Goal: Task Accomplishment & Management: Use online tool/utility

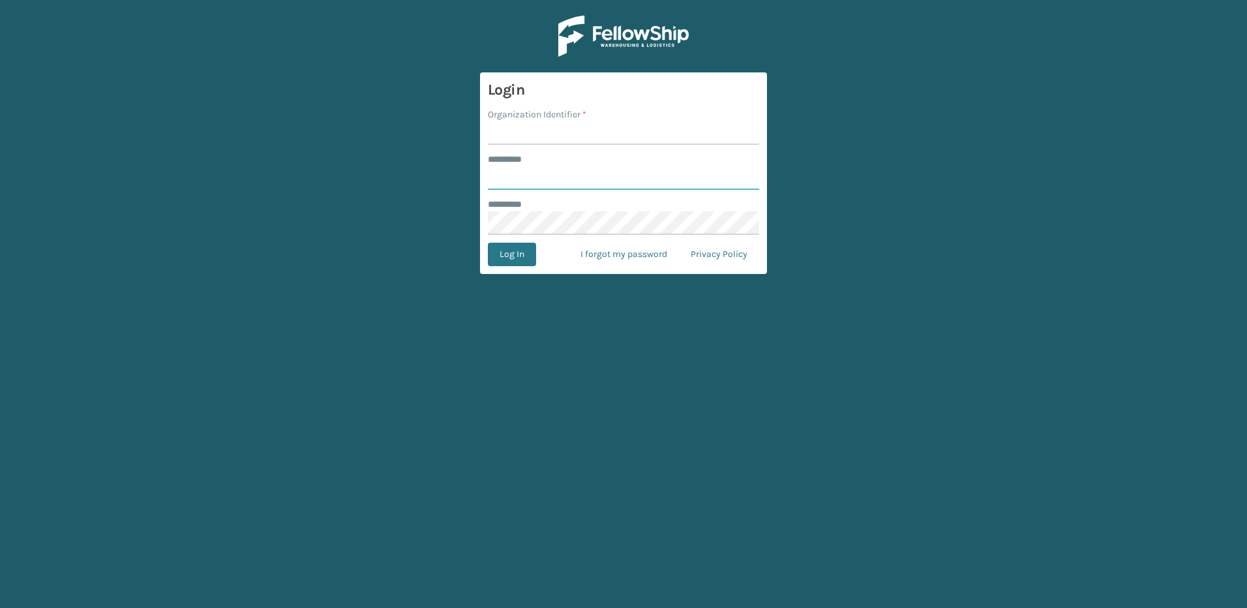
type input "********"
click at [567, 131] on input "Organization Identifier *" at bounding box center [623, 132] width 271 height 23
type input "Fellowship - East"
click at [517, 259] on button "Log In" at bounding box center [512, 254] width 48 height 23
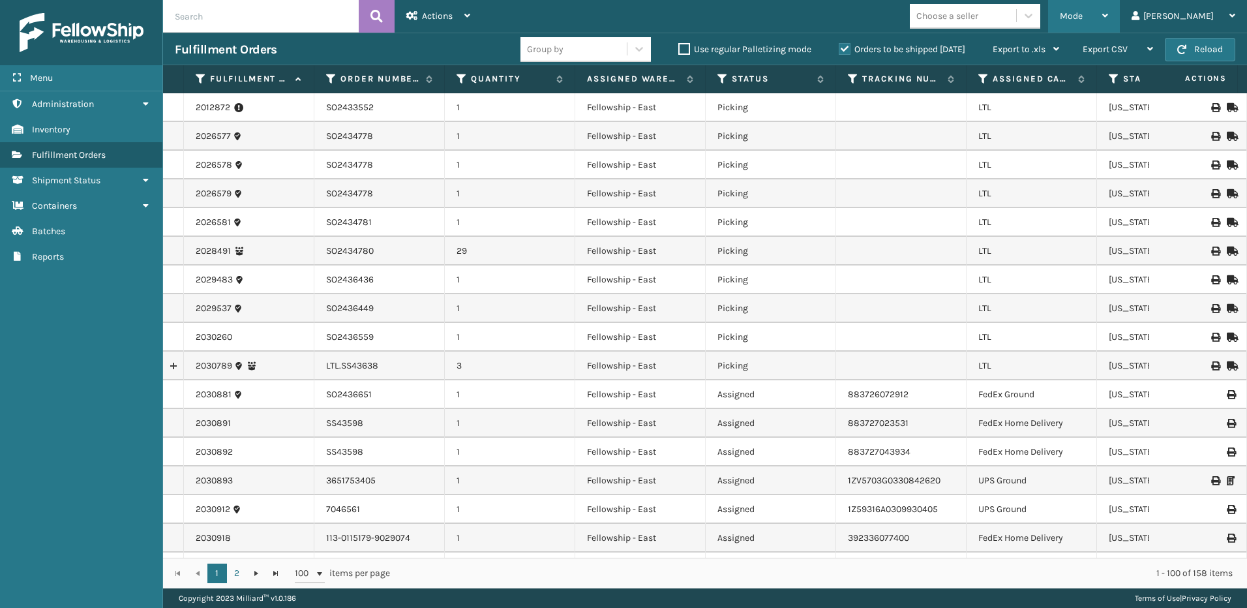
click at [1083, 13] on span "Mode" at bounding box center [1071, 15] width 23 height 11
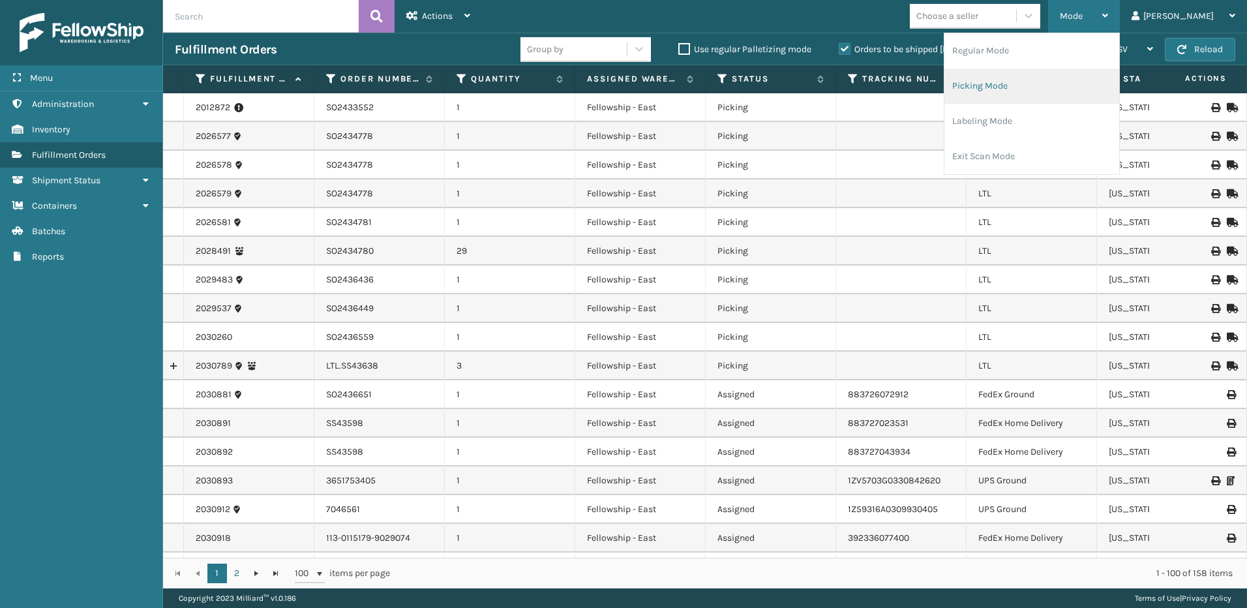
click at [1006, 84] on li "Picking Mode" at bounding box center [1031, 85] width 175 height 35
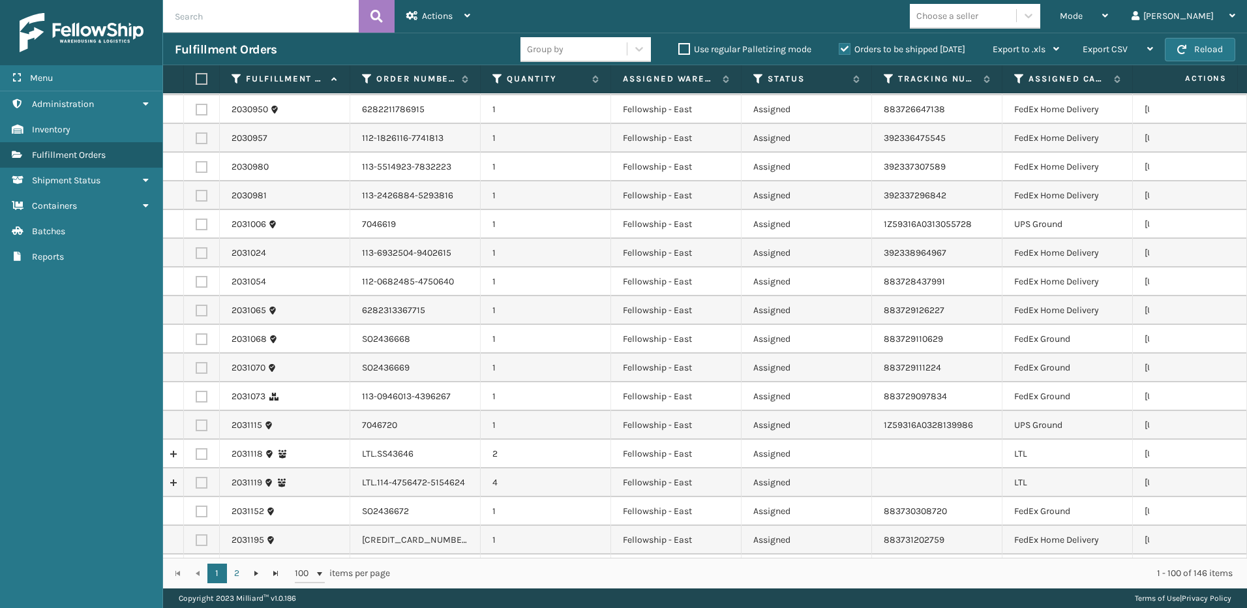
scroll to position [457, 0]
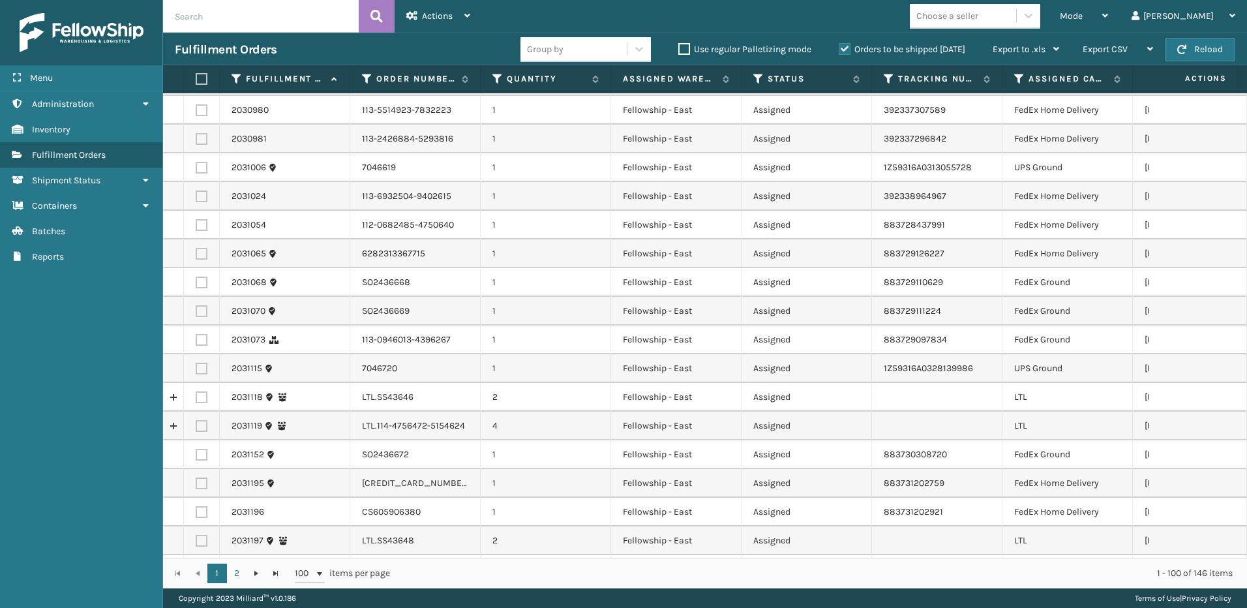
click at [199, 398] on label at bounding box center [202, 397] width 12 height 12
click at [196, 398] on input "checkbox" at bounding box center [196, 395] width 1 height 8
checkbox input "true"
click at [199, 425] on label at bounding box center [202, 426] width 12 height 12
click at [196, 425] on input "checkbox" at bounding box center [196, 424] width 1 height 8
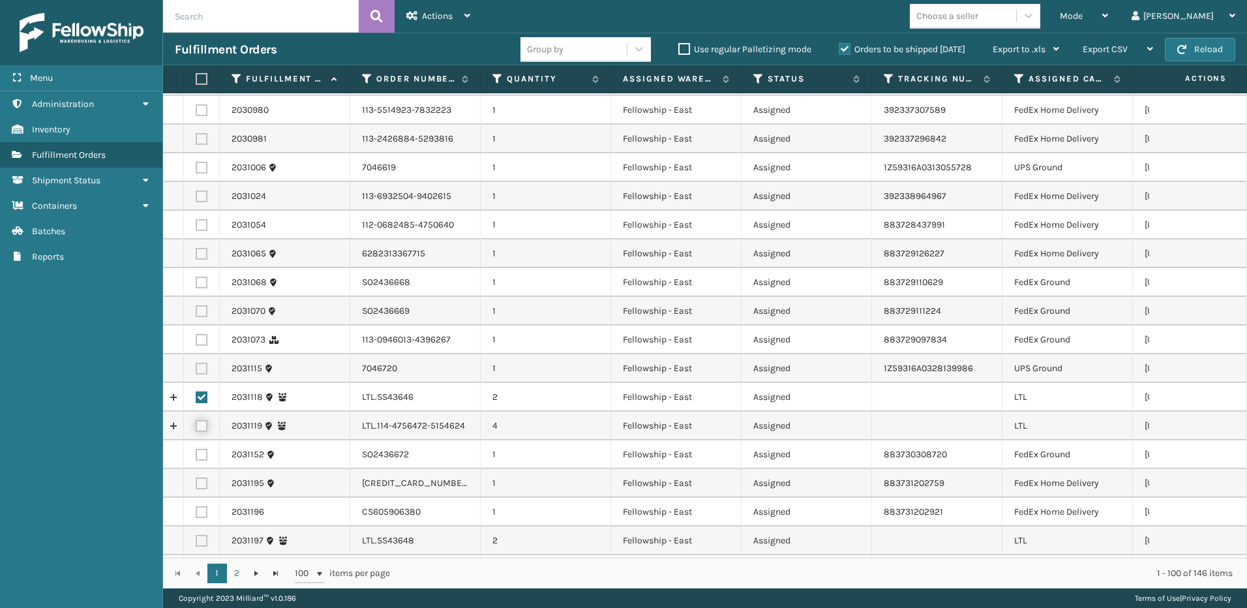
checkbox input "true"
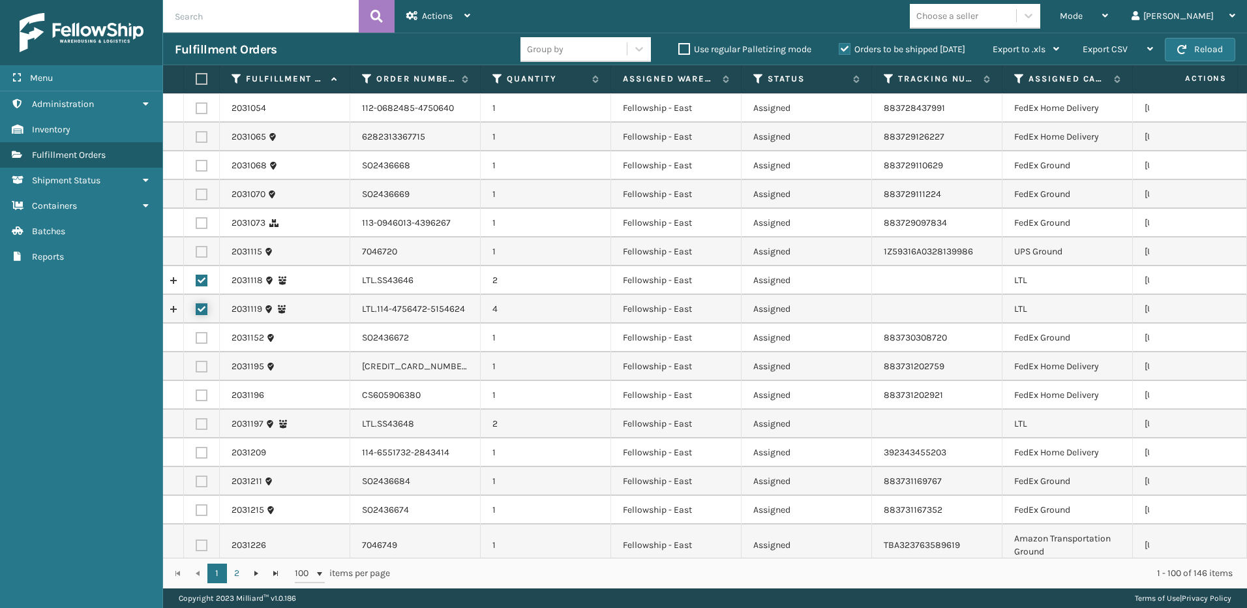
scroll to position [587, 0]
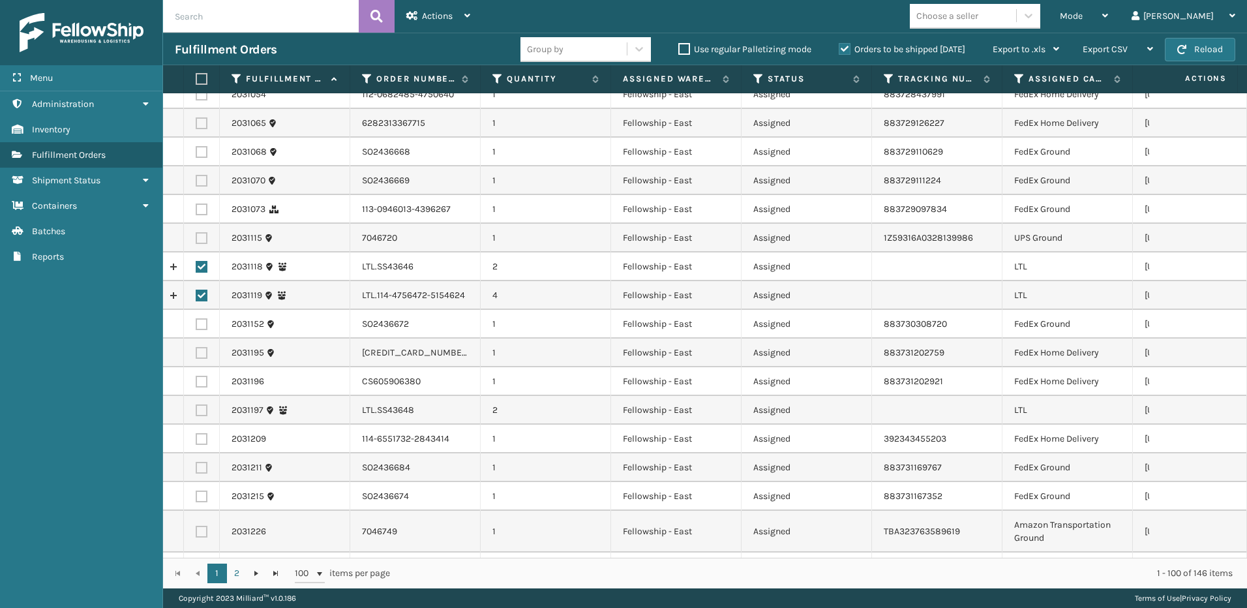
click at [205, 413] on label at bounding box center [202, 410] width 12 height 12
click at [196, 413] on input "checkbox" at bounding box center [196, 408] width 1 height 8
checkbox input "true"
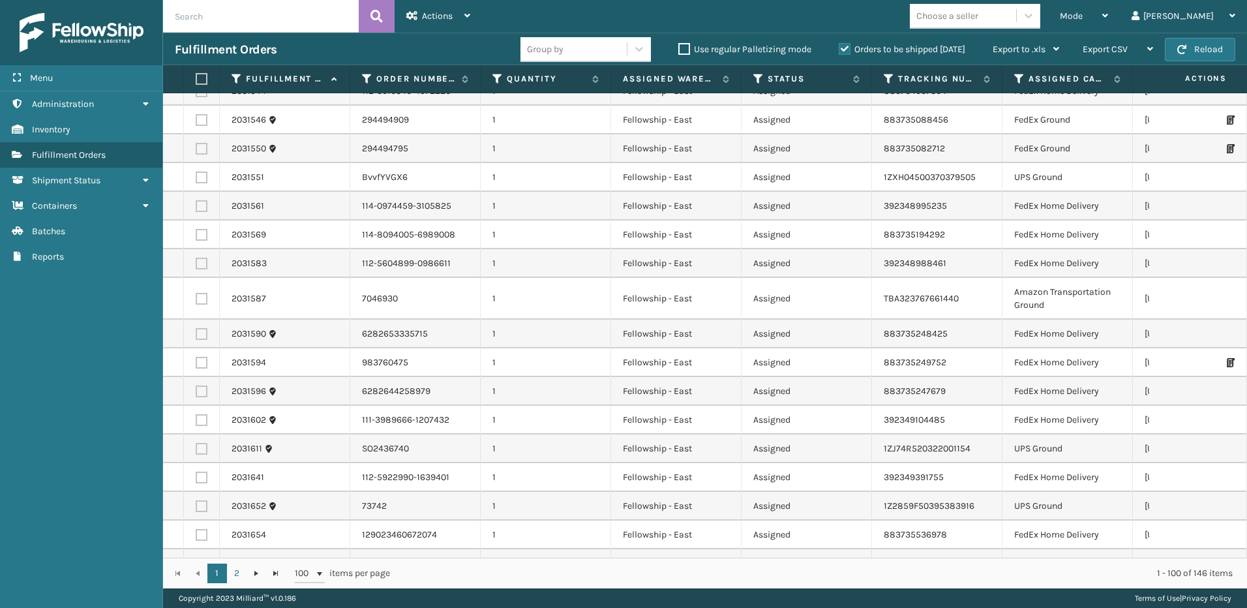
scroll to position [2050, 0]
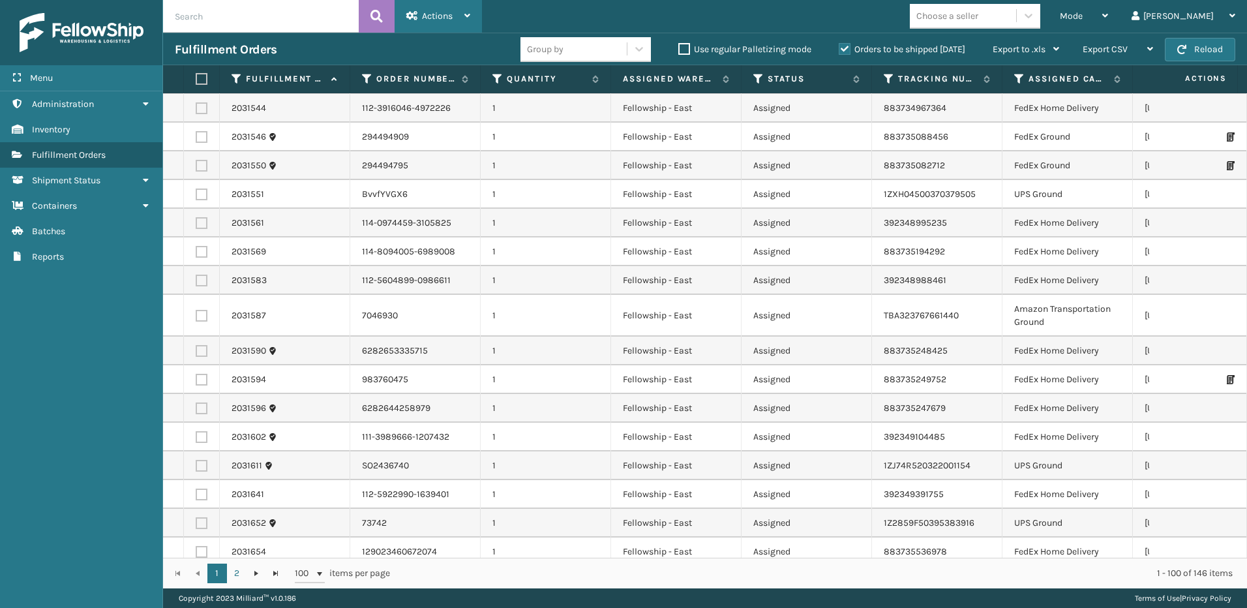
click at [431, 14] on span "Actions" at bounding box center [437, 15] width 31 height 11
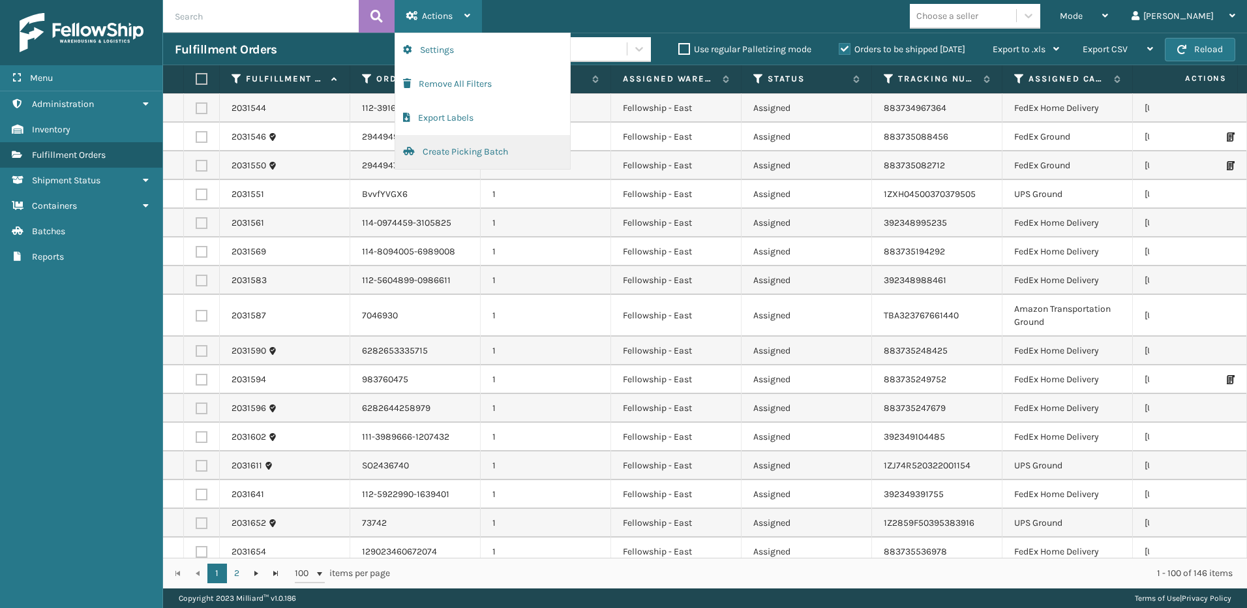
click at [430, 154] on button "Create Picking Batch" at bounding box center [482, 152] width 175 height 34
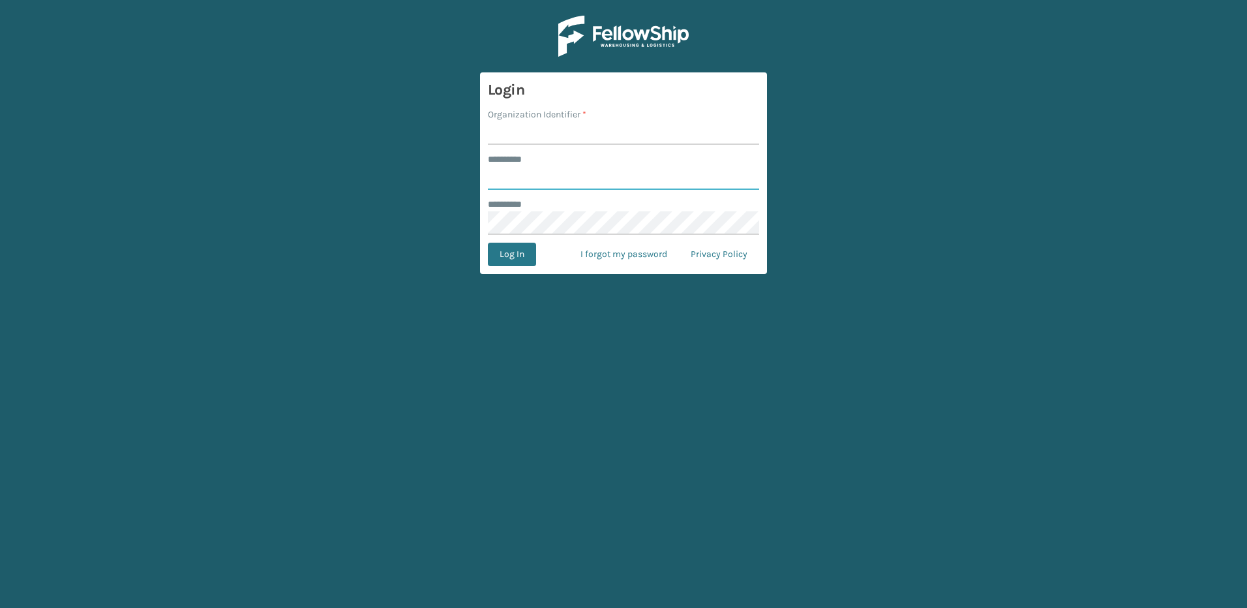
type input "********"
click at [520, 133] on input "Organization Identifier *" at bounding box center [623, 132] width 271 height 23
type input "Fellowship - East"
click at [521, 260] on button "Log In" at bounding box center [512, 254] width 48 height 23
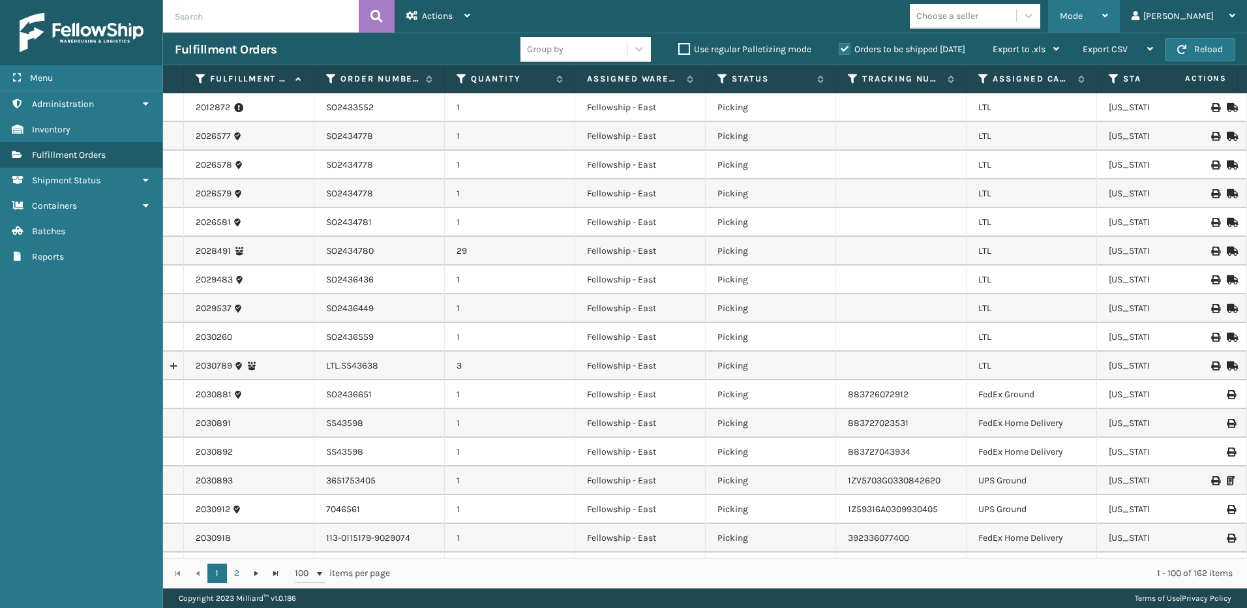
click at [1083, 18] on span "Mode" at bounding box center [1071, 15] width 23 height 11
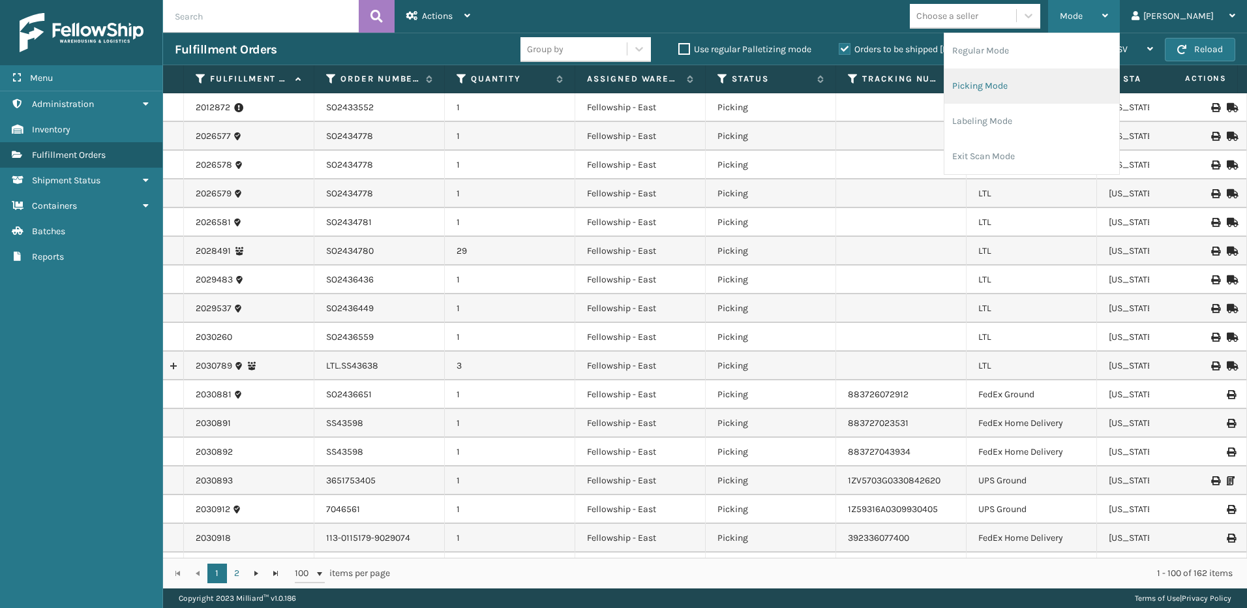
click at [1026, 80] on li "Picking Mode" at bounding box center [1031, 85] width 175 height 35
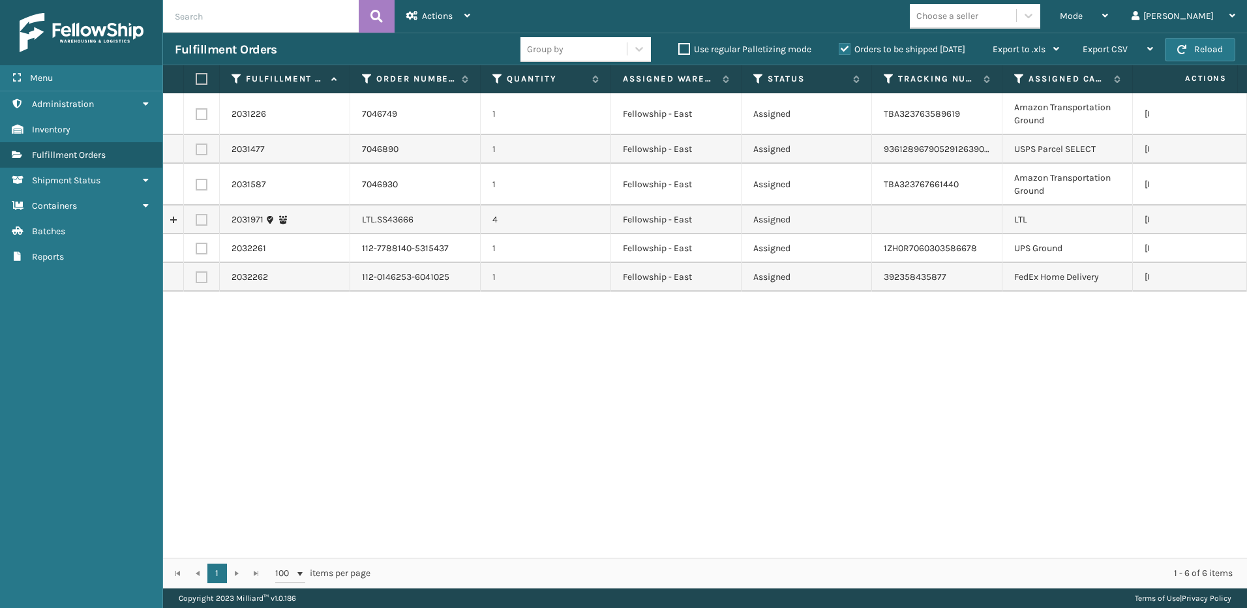
click at [198, 221] on label at bounding box center [202, 220] width 12 height 12
click at [196, 221] on input "checkbox" at bounding box center [196, 218] width 1 height 8
checkbox input "true"
click at [435, 11] on span "Actions" at bounding box center [437, 15] width 31 height 11
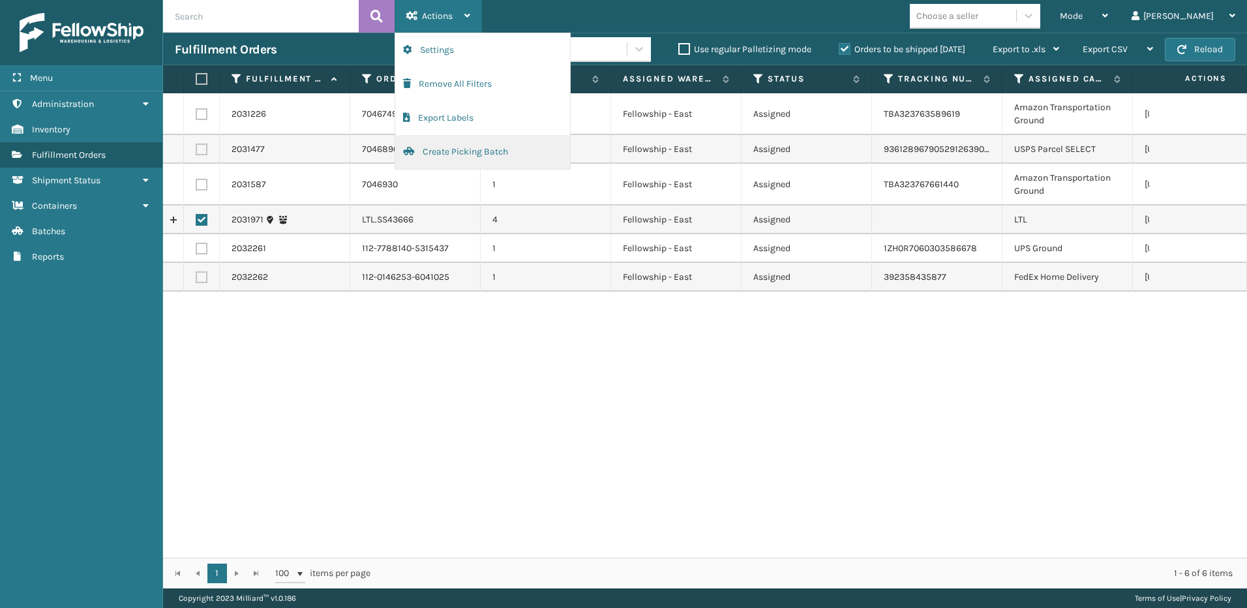
click at [422, 154] on button "Create Picking Batch" at bounding box center [482, 152] width 175 height 34
